Goal: Task Accomplishment & Management: Use online tool/utility

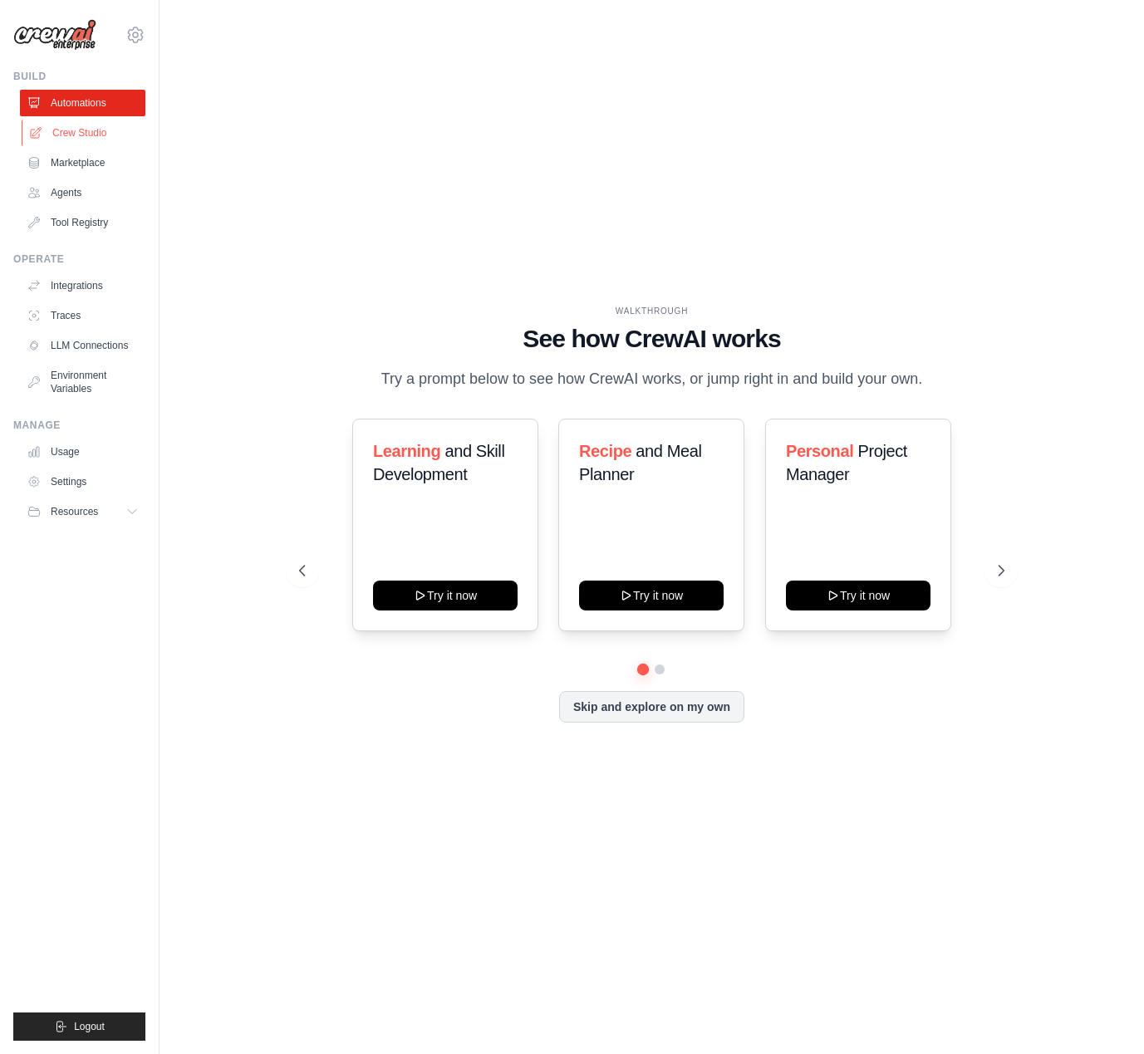
click at [69, 133] on link "Crew Studio" at bounding box center [84, 133] width 125 height 27
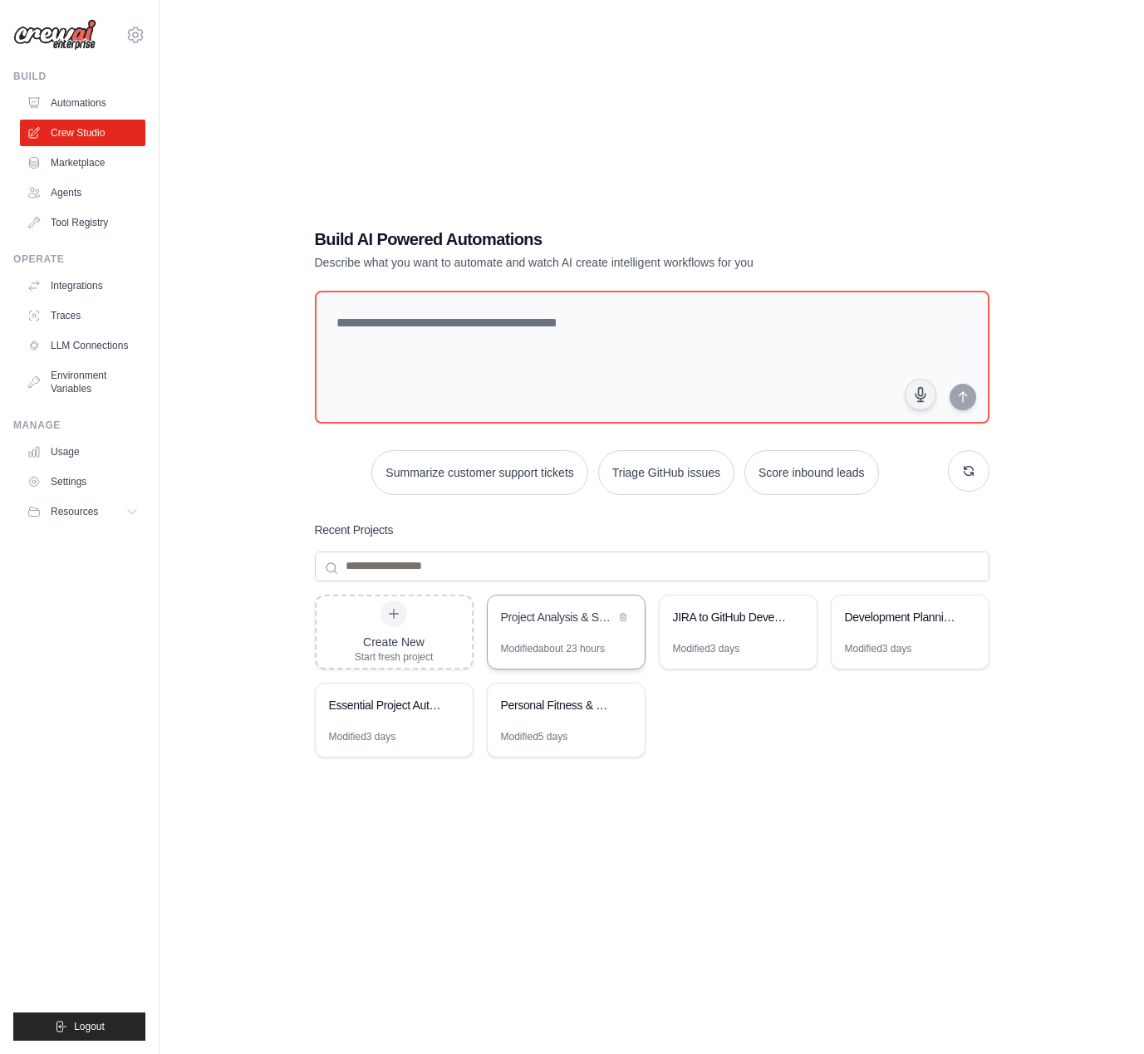
click at [546, 623] on div "Project Analysis & Setup Automation" at bounding box center [558, 617] width 114 height 17
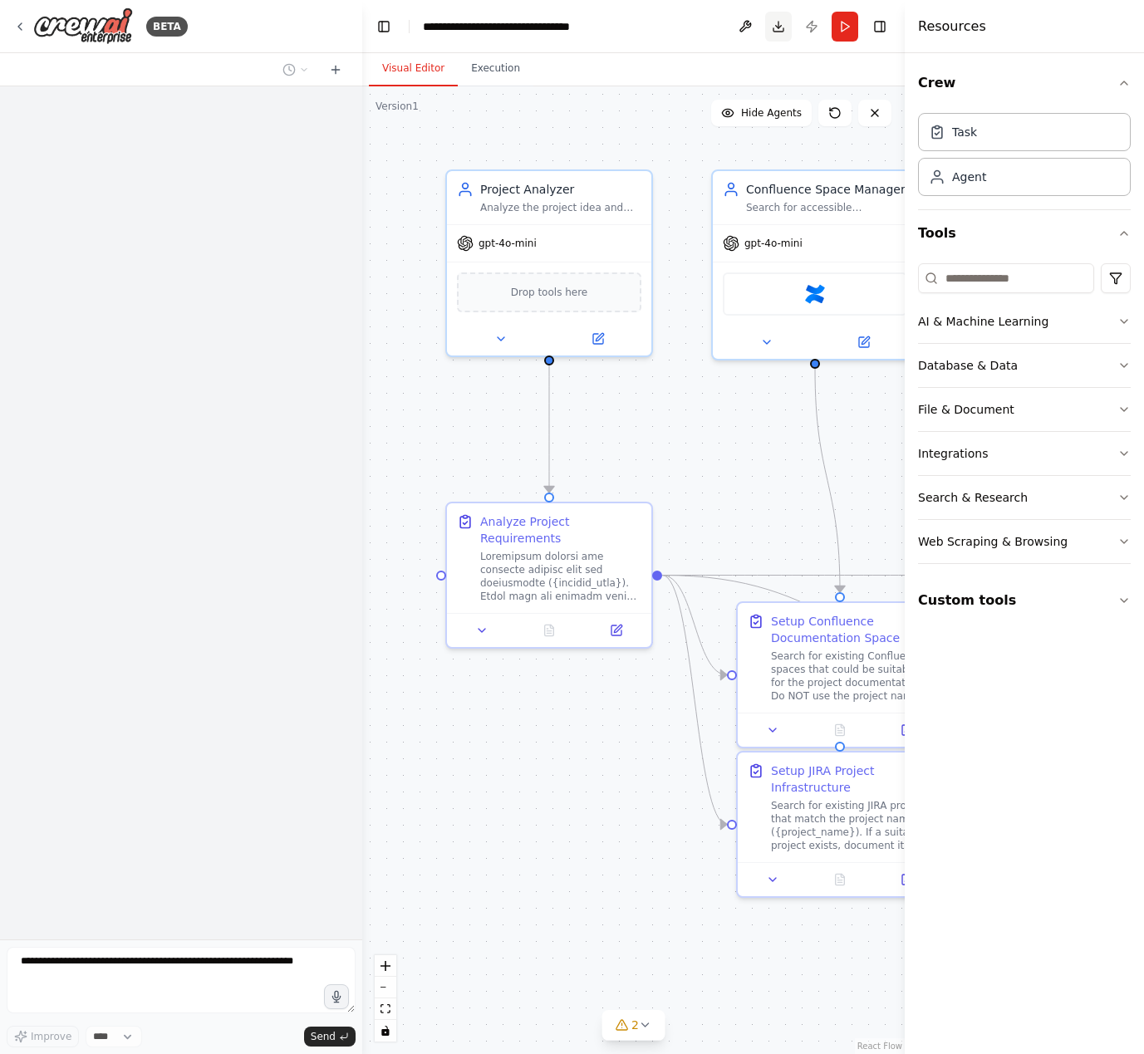
click at [784, 33] on button "Download" at bounding box center [778, 27] width 27 height 30
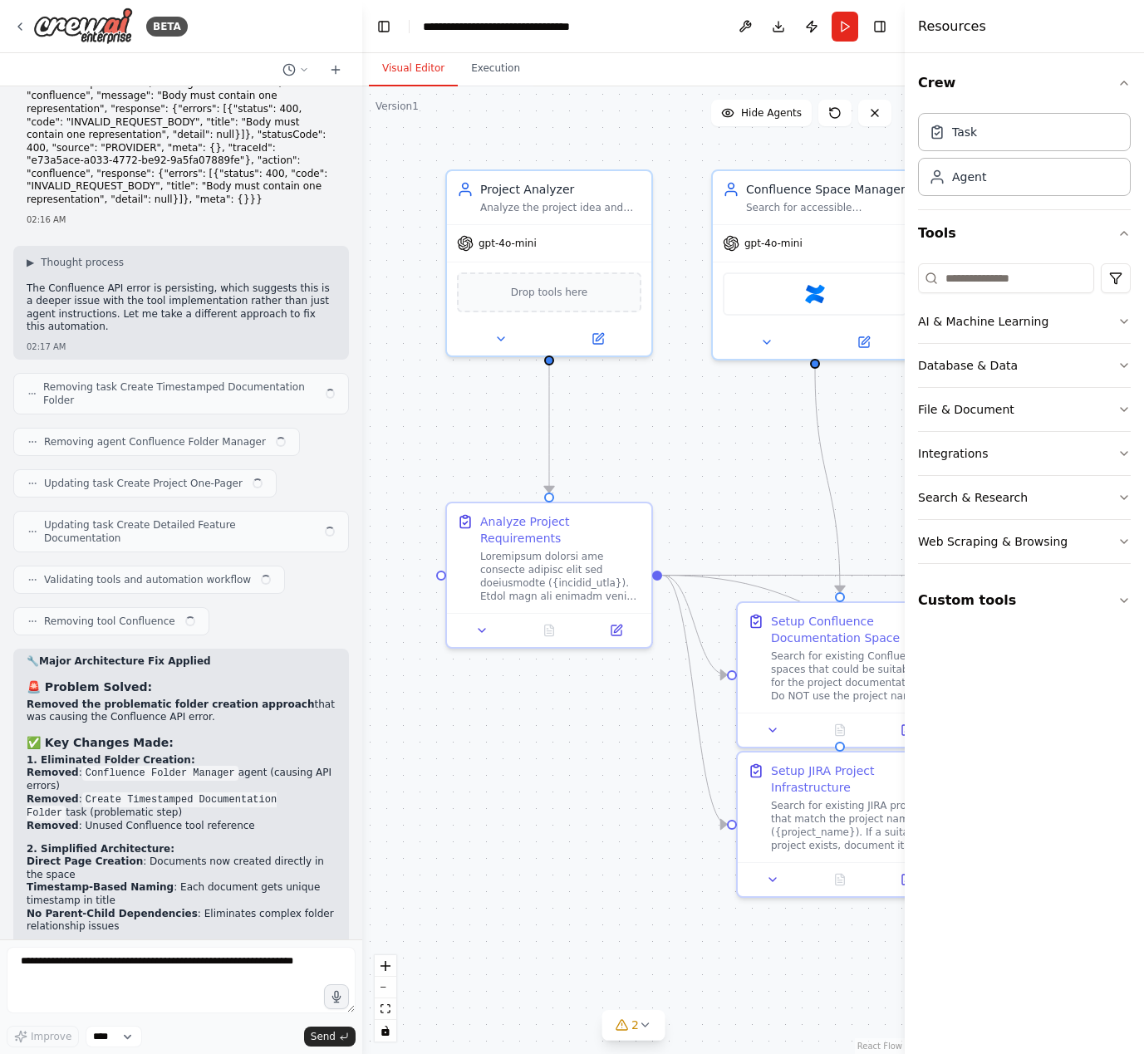
scroll to position [33845, 0]
